Goal: Task Accomplishment & Management: Use online tool/utility

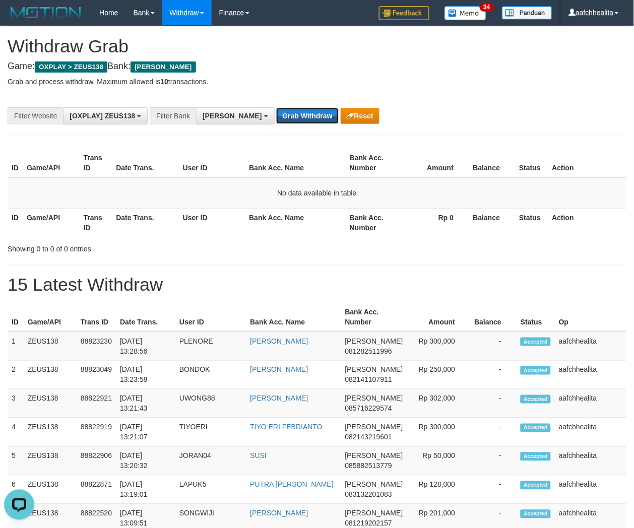
click at [276, 117] on button "Grab Withdraw" at bounding box center [307, 116] width 62 height 16
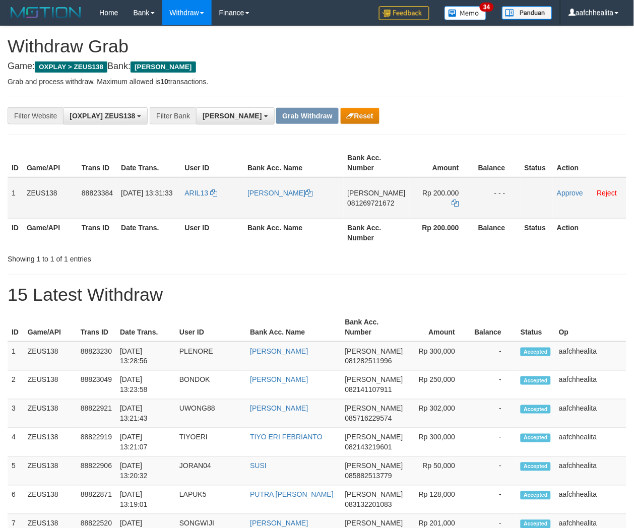
click at [190, 203] on td "ARIL13" at bounding box center [212, 197] width 63 height 41
copy link "ARIL13"
copy tr "1 ZEUS138 88823384 30/09/2025 13:31:33 ARIL13 ARIL IRWANSYAH"
copy tr "1 ZEUS138 88823384 30/09/2025 13:31:33 ARIL13 ARIL IRWANSYAH DANA 081269721672 …"
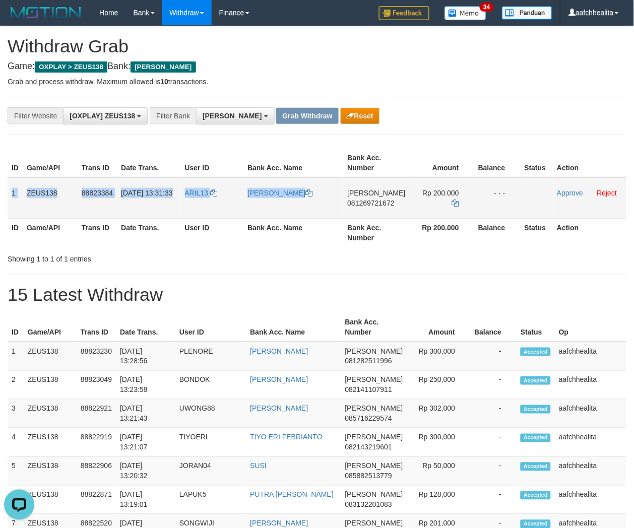
drag, startPoint x: 7, startPoint y: 187, endPoint x: 513, endPoint y: 201, distance: 506.3
click at [513, 201] on tr "1 ZEUS138 88823384 30/09/2025 13:31:33 ARIL13 ARIL IRWANSYAH DANA 081269721672 …" at bounding box center [317, 197] width 619 height 41
click at [376, 200] on span "081269721672" at bounding box center [371, 203] width 47 height 8
copy tr "1 ZEUS138 88823384 30/09/2025 13:31:33 ARIL13 ARIL IRWANSYAH DANA 081269721672 …"
click at [454, 200] on icon at bounding box center [455, 203] width 7 height 7
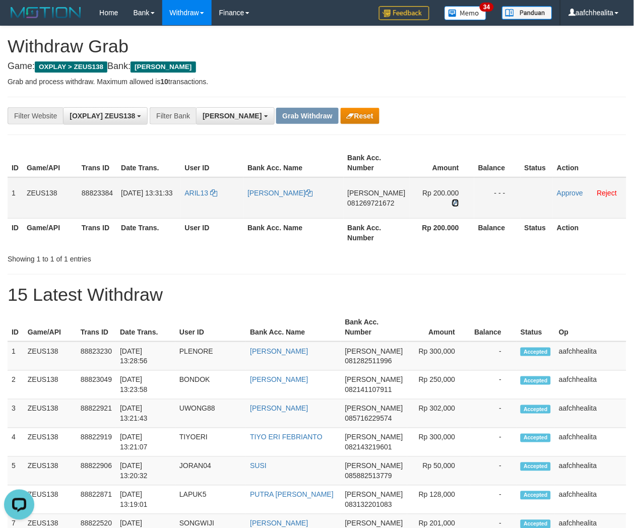
click at [454, 200] on icon at bounding box center [455, 203] width 7 height 7
click at [573, 194] on link "Approve" at bounding box center [570, 193] width 26 height 8
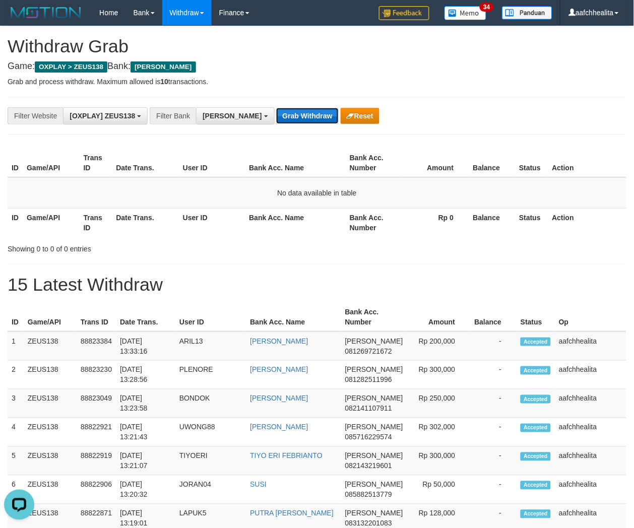
click at [276, 115] on button "Grab Withdraw" at bounding box center [307, 116] width 62 height 16
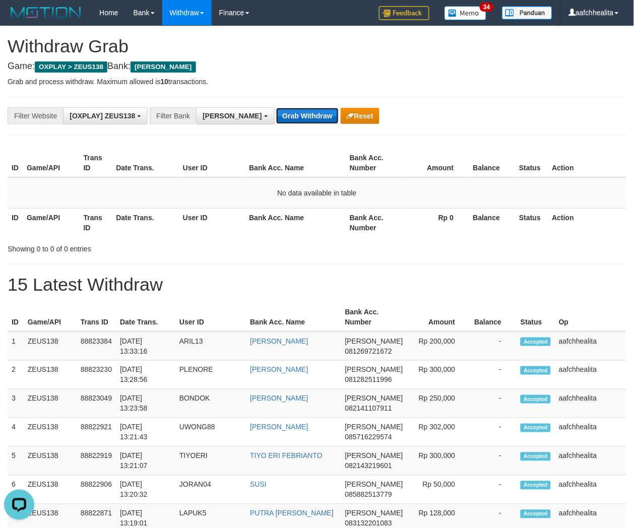
click at [286, 114] on button "Grab Withdraw" at bounding box center [307, 116] width 62 height 16
click at [276, 108] on button "Grab Withdraw" at bounding box center [307, 116] width 62 height 16
click at [276, 115] on button "Grab Withdraw" at bounding box center [307, 116] width 62 height 16
drag, startPoint x: 0, startPoint y: 0, endPoint x: 270, endPoint y: 115, distance: 293.2
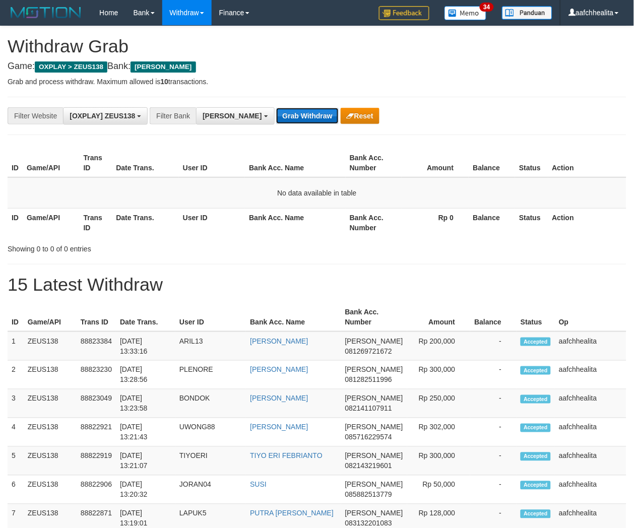
click at [276, 115] on button "Grab Withdraw" at bounding box center [307, 116] width 62 height 16
click at [281, 126] on div "**********" at bounding box center [317, 116] width 619 height 38
click at [278, 114] on button "Grab Withdraw" at bounding box center [307, 116] width 62 height 16
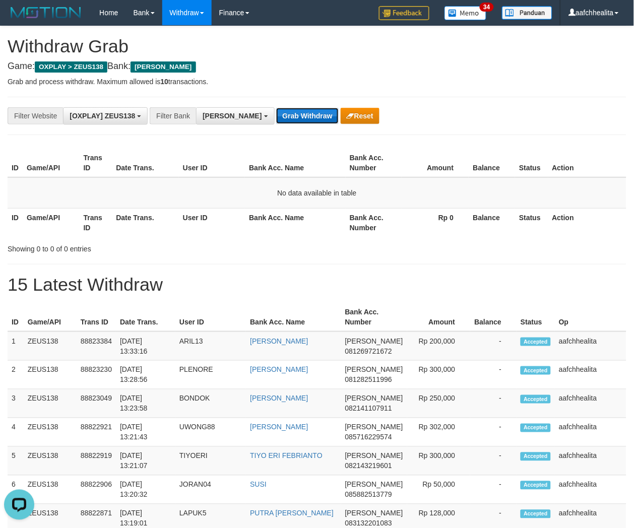
click at [278, 114] on button "Grab Withdraw" at bounding box center [307, 116] width 62 height 16
click at [214, 113] on span "[PERSON_NAME]" at bounding box center [232, 116] width 59 height 8
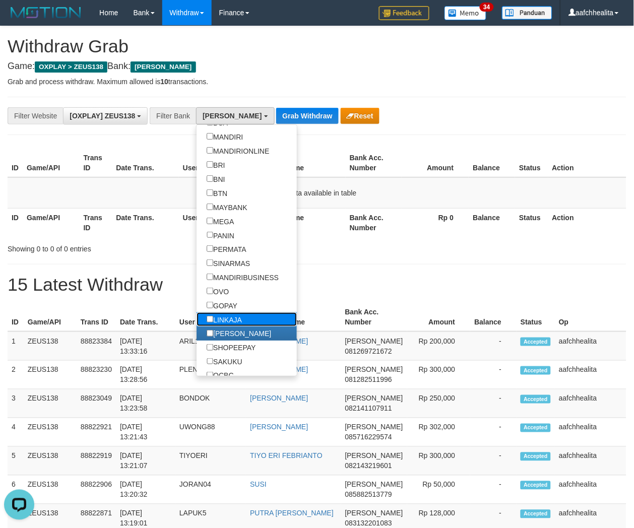
drag, startPoint x: 228, startPoint y: 336, endPoint x: 229, endPoint y: 328, distance: 8.7
click at [228, 327] on label "LINKAJA" at bounding box center [224, 320] width 55 height 14
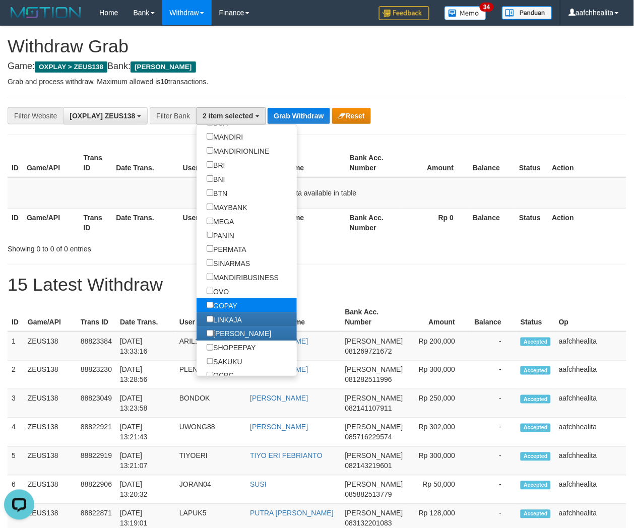
scroll to position [144, 0]
click at [232, 313] on label "GOPAY" at bounding box center [222, 305] width 51 height 14
click at [230, 298] on label "OVO" at bounding box center [218, 291] width 42 height 14
select select "***"
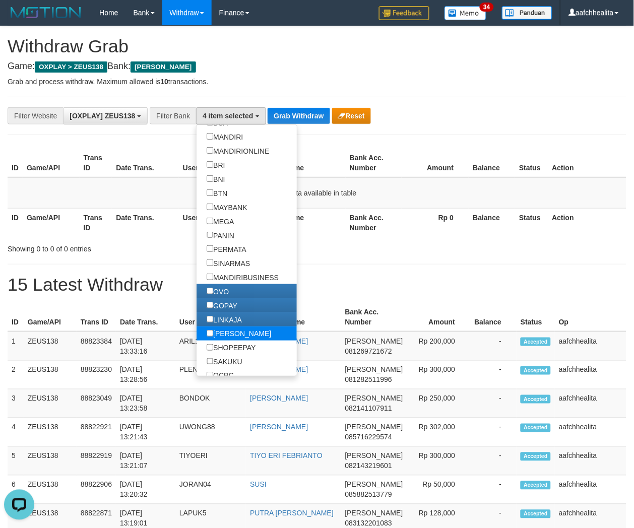
click at [232, 341] on label "[PERSON_NAME]" at bounding box center [239, 334] width 85 height 14
drag, startPoint x: 292, startPoint y: 99, endPoint x: 300, endPoint y: 111, distance: 14.5
click at [293, 101] on div "**********" at bounding box center [317, 116] width 619 height 38
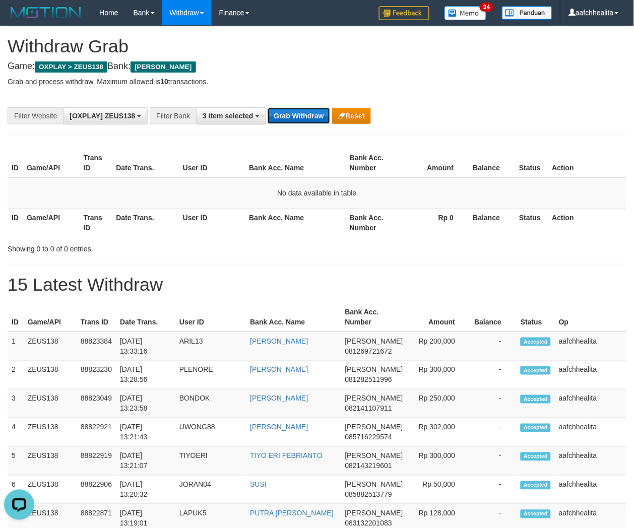
click at [300, 112] on button "Grab Withdraw" at bounding box center [299, 116] width 62 height 16
click at [308, 108] on button "Grab Withdraw" at bounding box center [299, 116] width 62 height 16
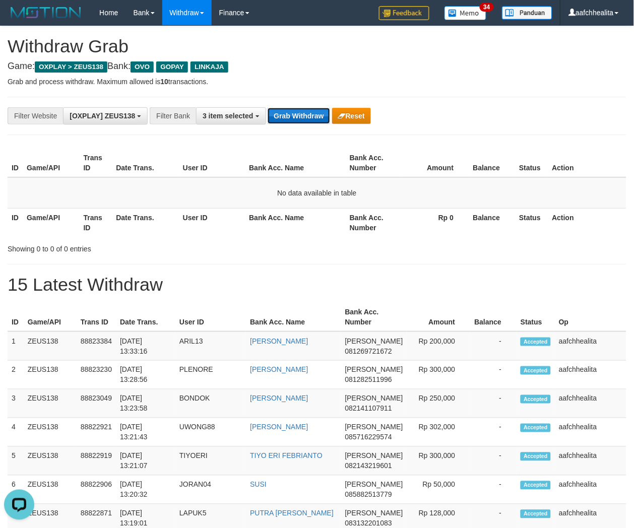
click at [306, 109] on button "Grab Withdraw" at bounding box center [299, 116] width 62 height 16
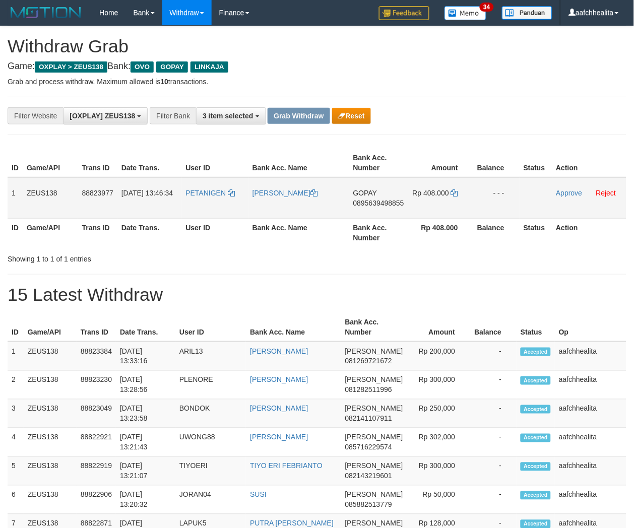
click at [217, 204] on td "PETANIGEN" at bounding box center [214, 197] width 67 height 41
copy link "PETANIGEN"
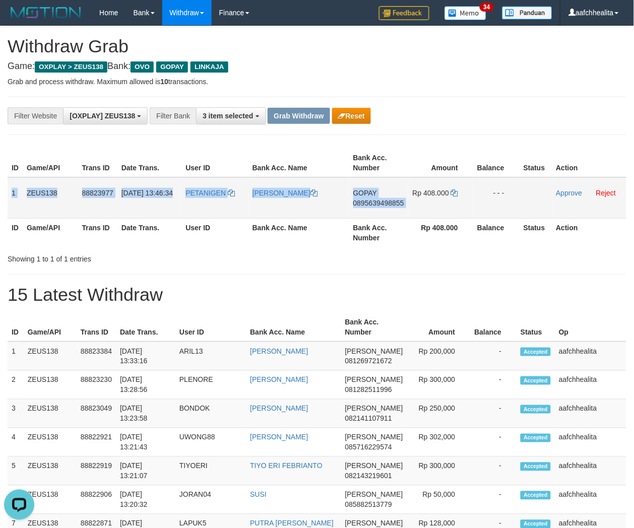
copy tr "1 ZEUS138 88823977 30/09/2025 13:46:34 PETANIGEN JUAN FRIDO MANIHURUK GOPAY 089…"
drag, startPoint x: 7, startPoint y: 195, endPoint x: 524, endPoint y: 188, distance: 517.3
click at [523, 188] on tr "1 ZEUS138 88823977 30/09/2025 13:46:34 PETANIGEN JUAN FRIDO MANIHURUK GOPAY 089…" at bounding box center [317, 197] width 619 height 41
click at [393, 203] on span "0895639498855" at bounding box center [378, 203] width 51 height 8
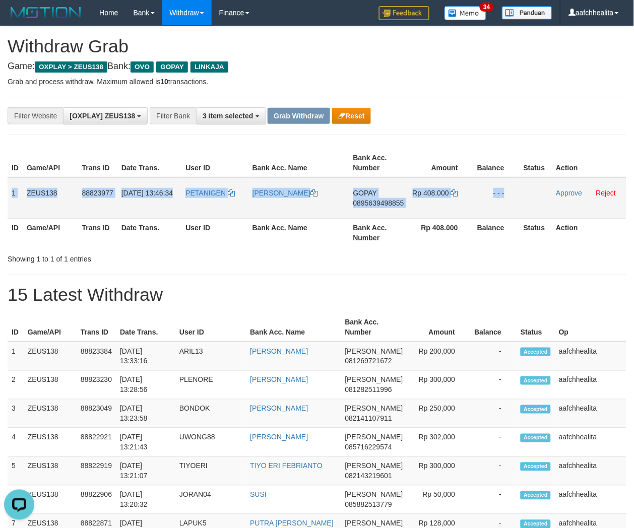
copy tr "1 ZEUS138 88823977 30/09/2025 13:46:34 PETANIGEN JUAN FRIDO MANIHURUK GOPAY 089…"
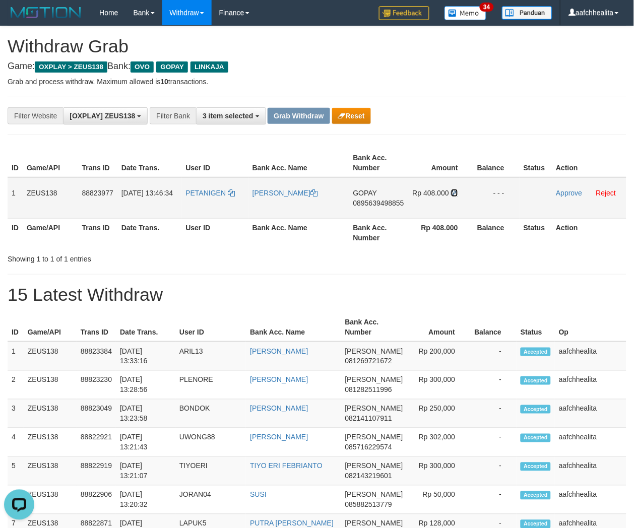
click at [455, 191] on icon at bounding box center [454, 193] width 7 height 7
drag, startPoint x: 453, startPoint y: 191, endPoint x: 538, endPoint y: 214, distance: 88.4
click at [453, 191] on icon at bounding box center [454, 193] width 7 height 7
click at [560, 188] on td "Approve Reject" at bounding box center [590, 197] width 74 height 41
click at [560, 189] on link "Approve" at bounding box center [570, 193] width 26 height 8
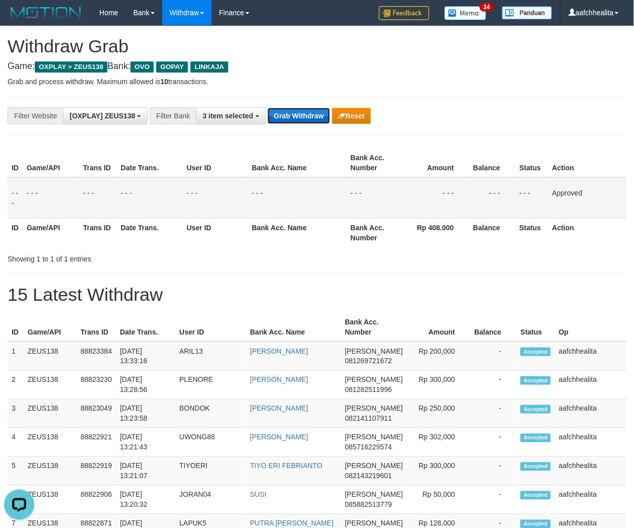
click at [294, 118] on button "Grab Withdraw" at bounding box center [299, 116] width 62 height 16
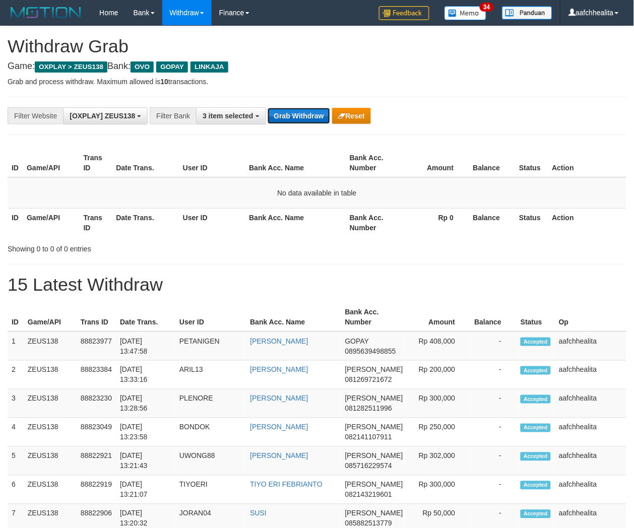
drag, startPoint x: 0, startPoint y: 0, endPoint x: 294, endPoint y: 118, distance: 316.9
click at [294, 118] on button "Grab Withdraw" at bounding box center [299, 116] width 62 height 16
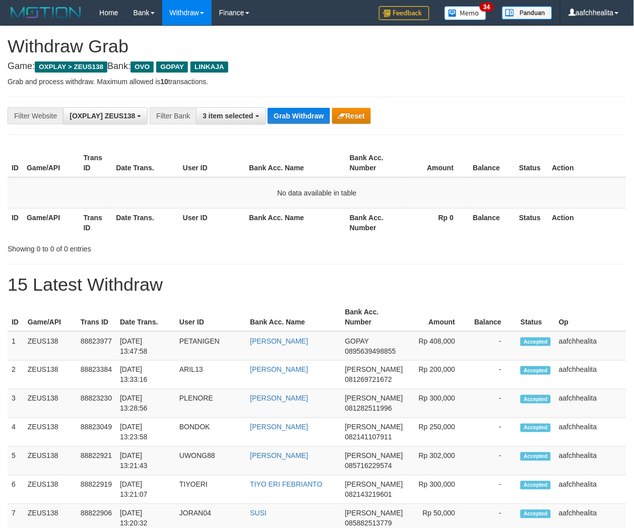
click at [292, 121] on button "Grab Withdraw" at bounding box center [299, 116] width 62 height 16
drag, startPoint x: 0, startPoint y: 0, endPoint x: 292, endPoint y: 121, distance: 316.6
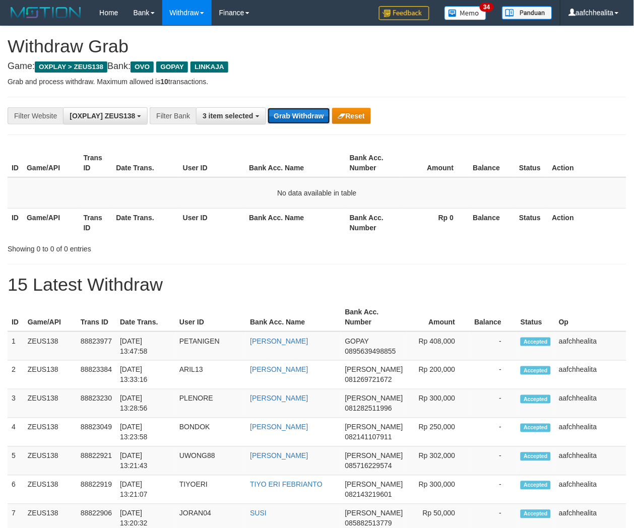
click at [292, 121] on button "Grab Withdraw" at bounding box center [299, 116] width 62 height 16
click at [296, 111] on button "Grab Withdraw" at bounding box center [299, 116] width 62 height 16
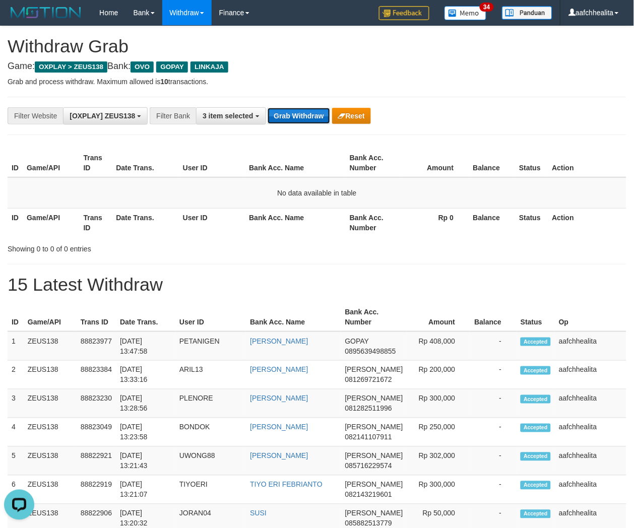
click at [300, 111] on button "Grab Withdraw" at bounding box center [299, 116] width 62 height 16
